Goal: Information Seeking & Learning: Check status

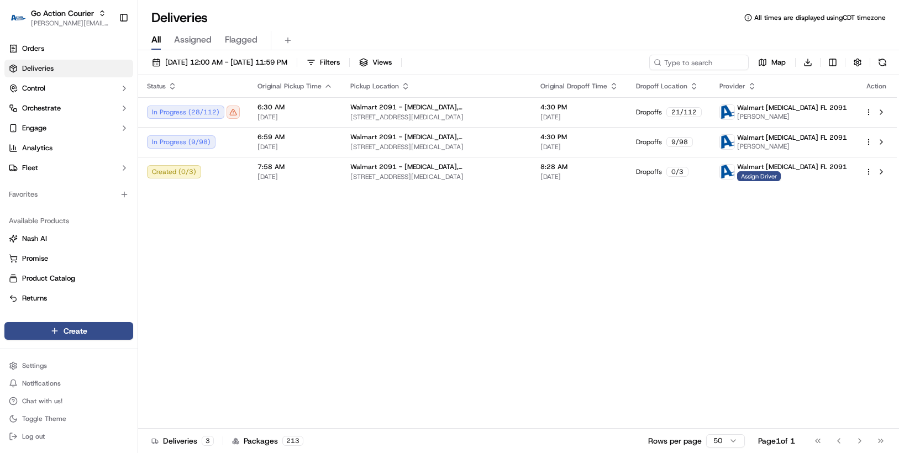
click at [228, 17] on div "Deliveries All times are displayed using CDT timezone" at bounding box center [518, 18] width 761 height 18
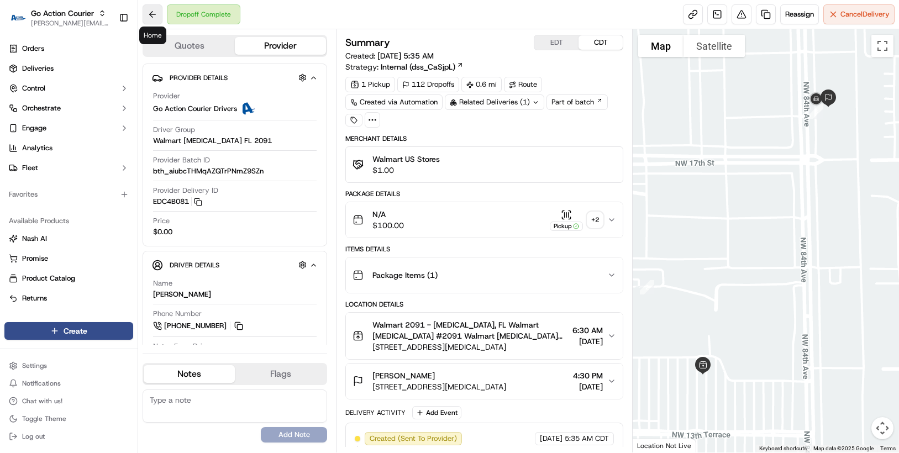
click at [153, 16] on button at bounding box center [153, 14] width 20 height 20
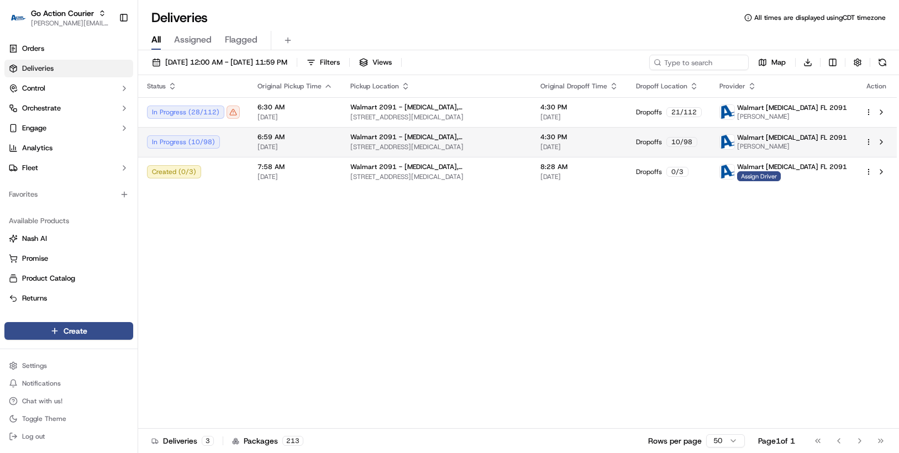
click at [869, 143] on html "Go Action Courier chris.sexton@deliverol.com Toggle Sidebar Orders Deliveries C…" at bounding box center [449, 226] width 899 height 453
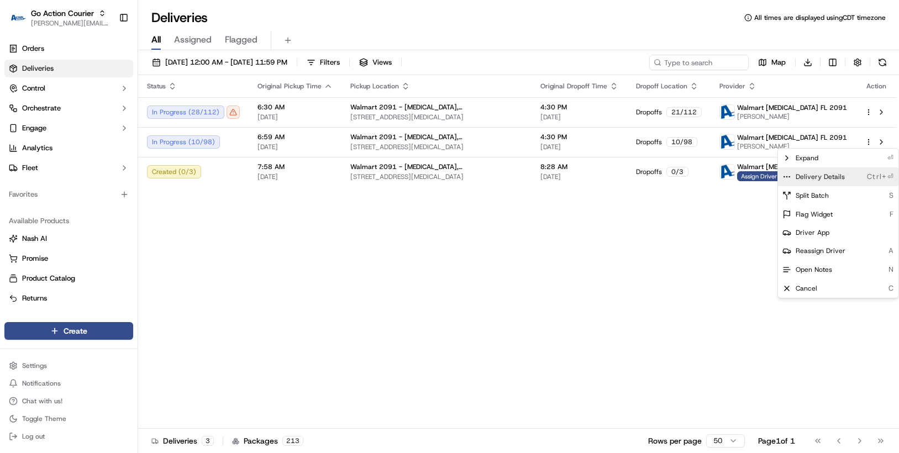
click at [828, 176] on span "Delivery Details" at bounding box center [820, 176] width 49 height 9
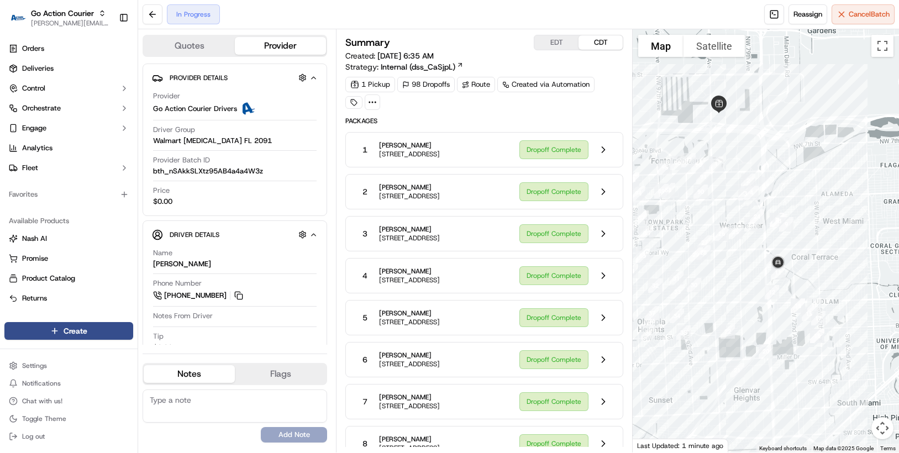
click at [483, 31] on div "Summary EDT CDT Created: 09/19/2025 6:35 AM Strategy: Internal (dss_CaSjpL) 1 P…" at bounding box center [484, 240] width 297 height 423
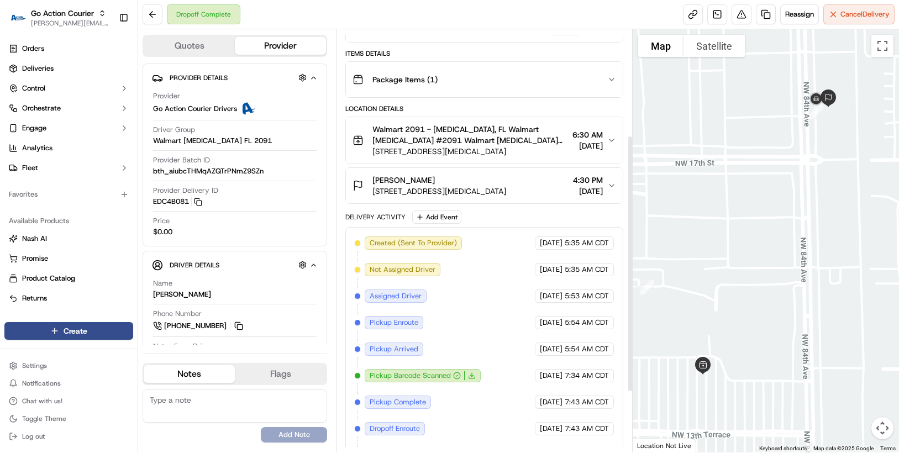
scroll to position [221, 0]
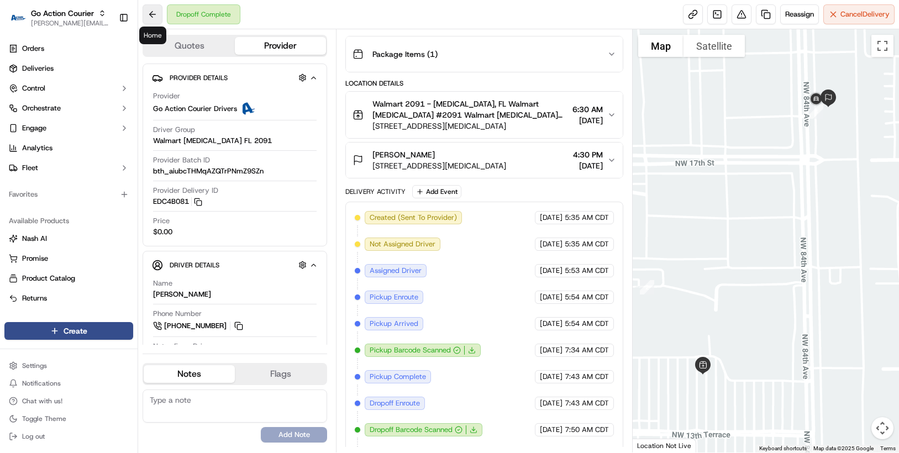
click at [157, 16] on button at bounding box center [153, 14] width 20 height 20
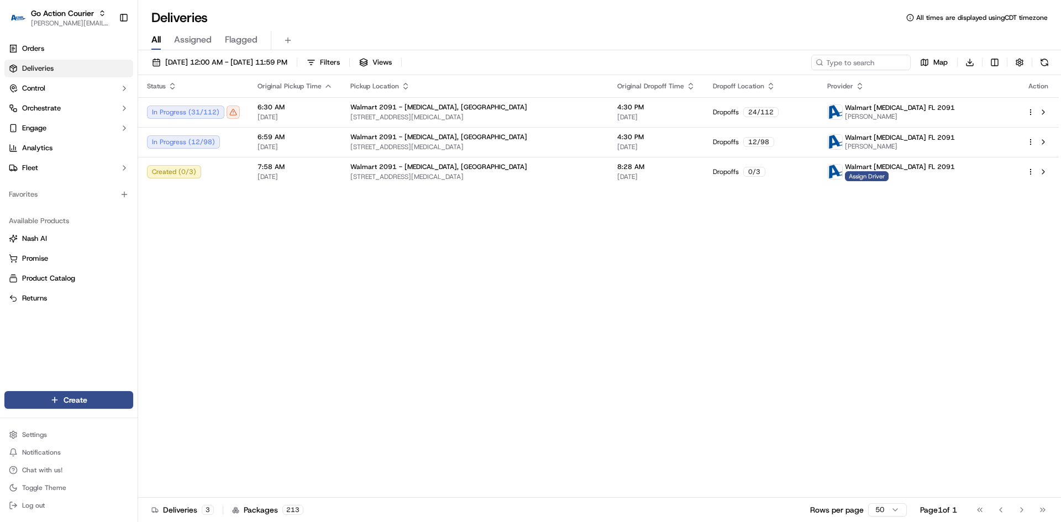
click at [378, 25] on div "Deliveries All times are displayed using CDT timezone" at bounding box center [599, 18] width 923 height 18
